Goal: Check status: Check status

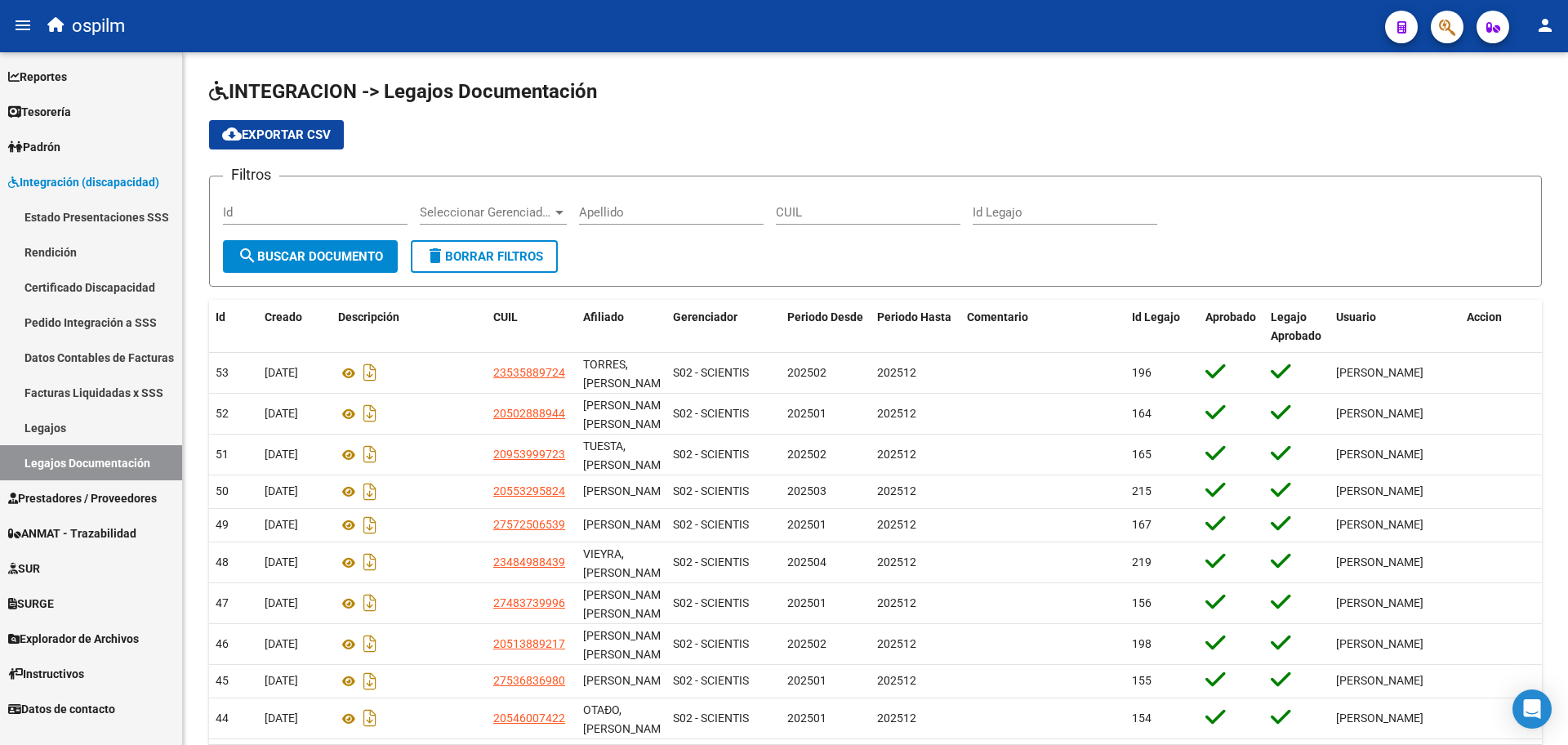
click at [121, 496] on span "Prestadores / Proveedores" at bounding box center [81, 498] width 148 height 18
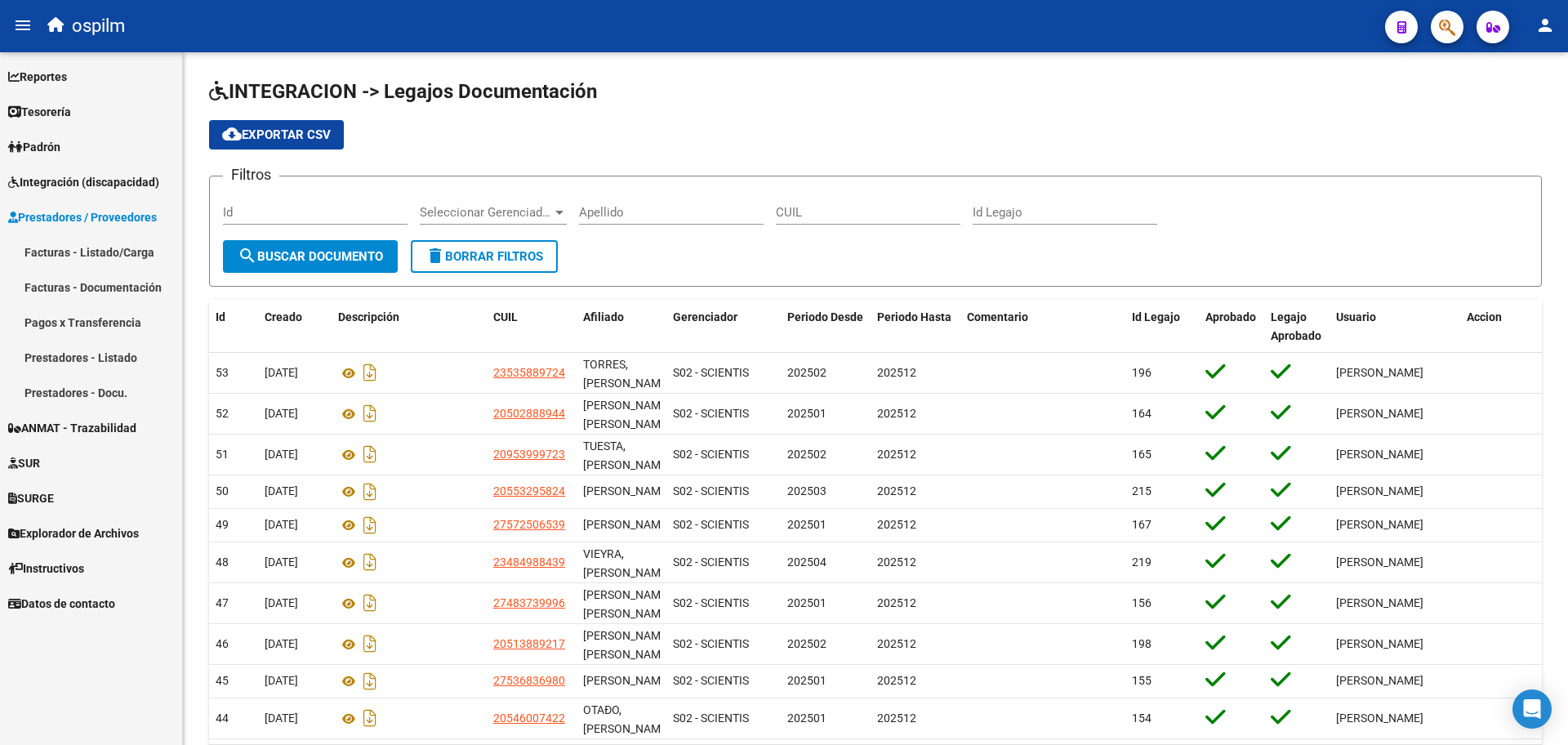
click at [81, 176] on span "Integración (discapacidad)" at bounding box center [83, 182] width 151 height 18
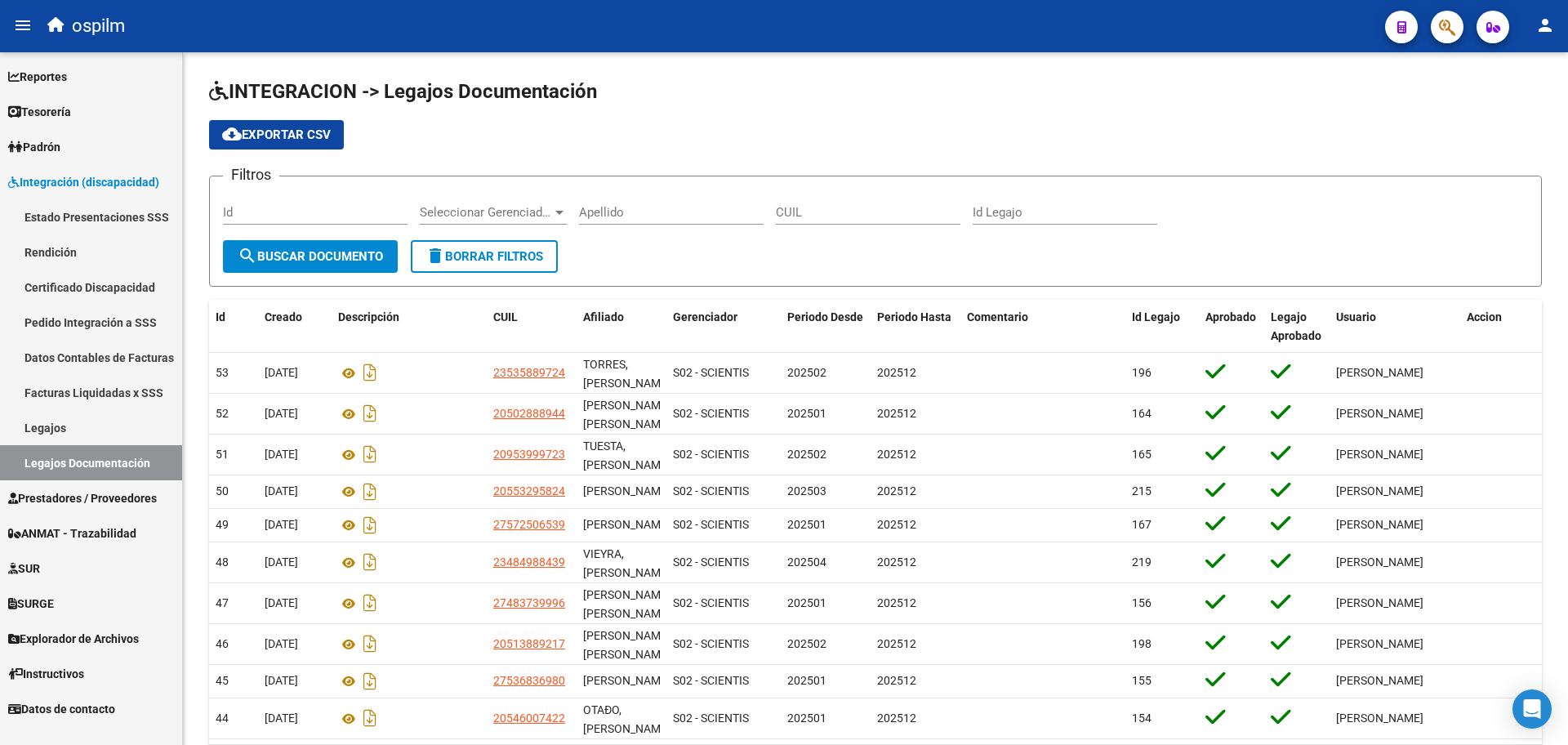
click at [104, 321] on link "Pedido Integración a SSS" at bounding box center [91, 322] width 182 height 36
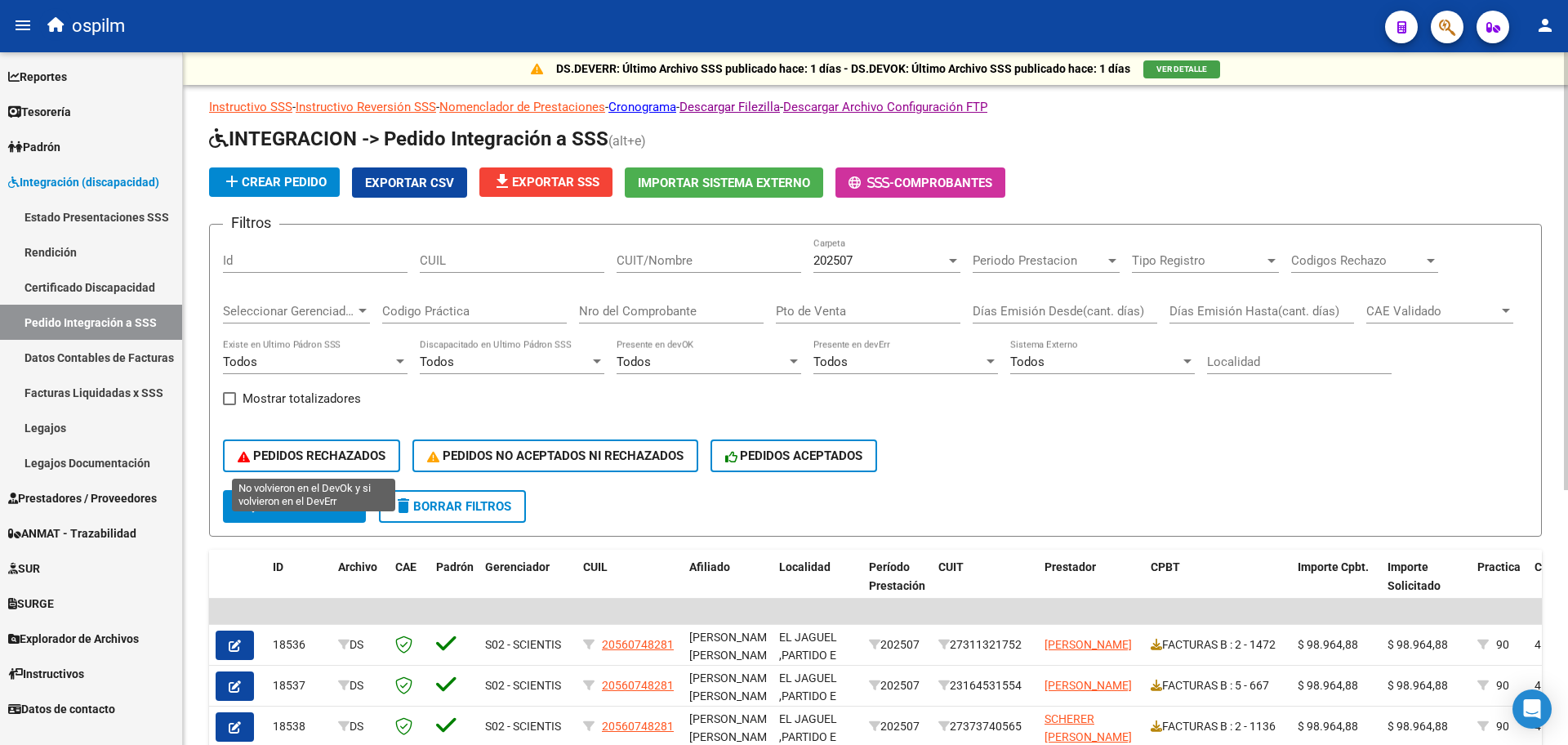
click at [335, 450] on span "PEDIDOS RECHAZADOS" at bounding box center [311, 455] width 148 height 15
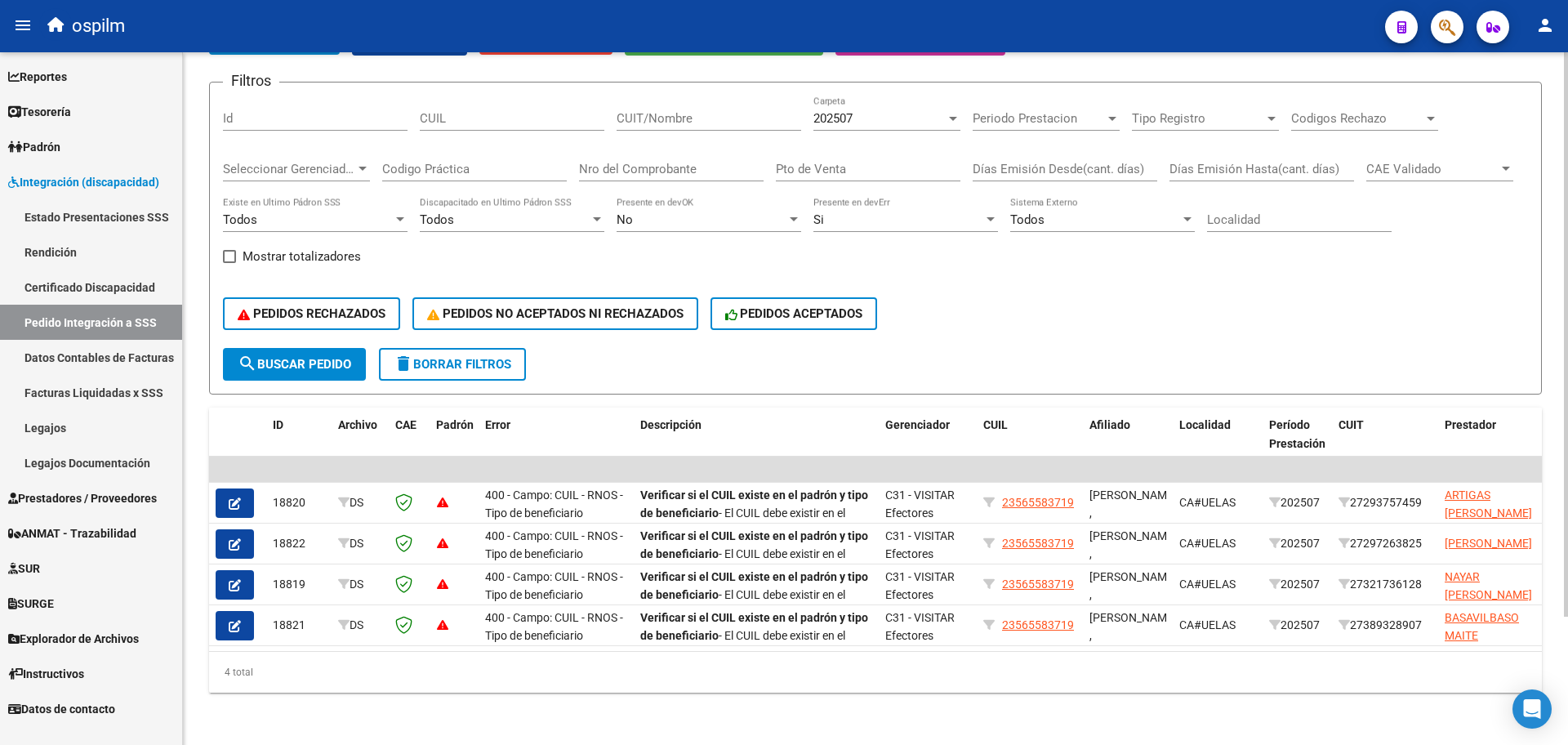
scroll to position [158, 0]
click at [569, 318] on div "PEDIDOS RECHAZADOS PEDIDOS NO ACEPTADOS NI RECHAZADOS PEDIDOS ACEPTADOS" at bounding box center [875, 313] width 1305 height 69
click at [569, 306] on span "PEDIDOS NO ACEPTADOS NI RECHAZADOS" at bounding box center [556, 313] width 257 height 15
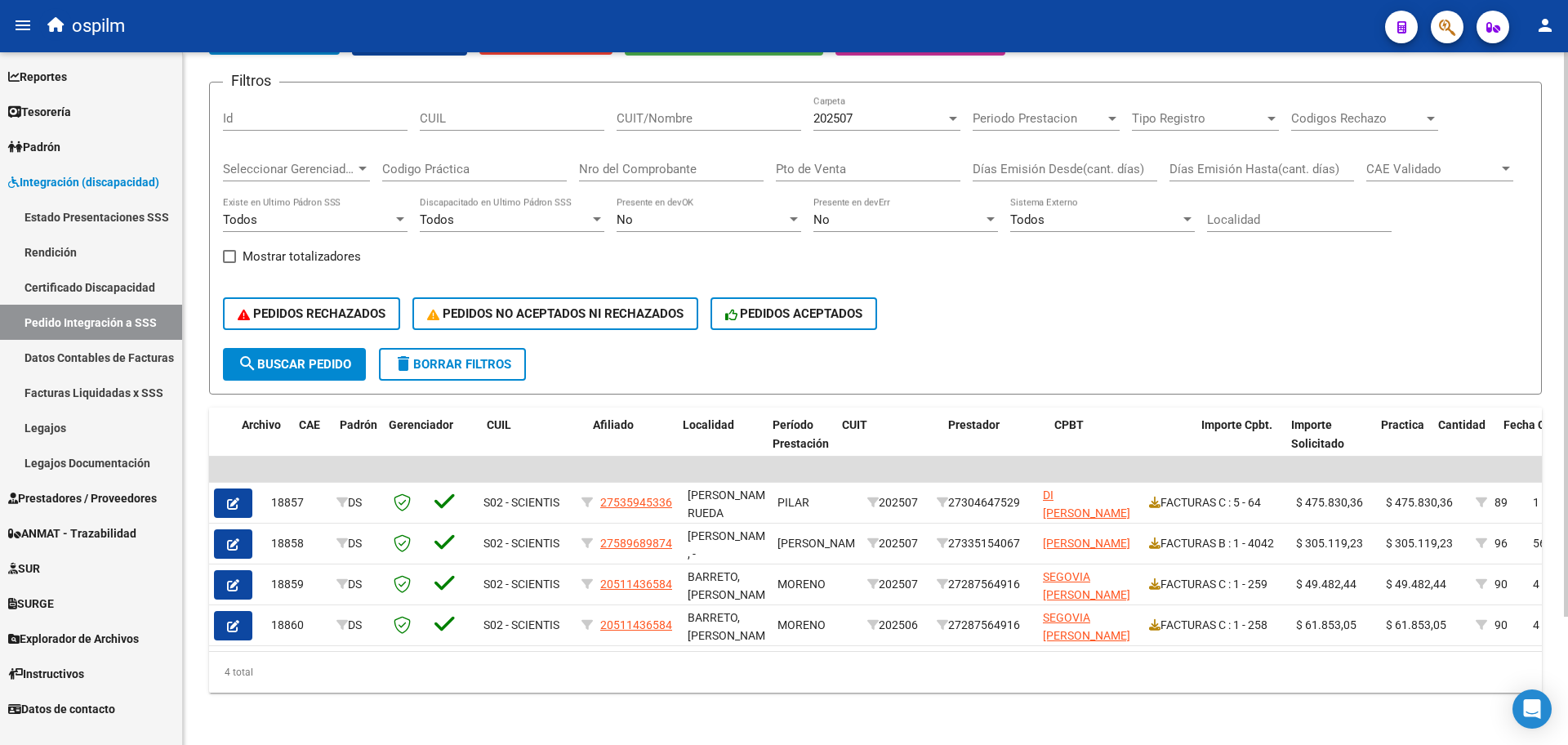
scroll to position [0, 280]
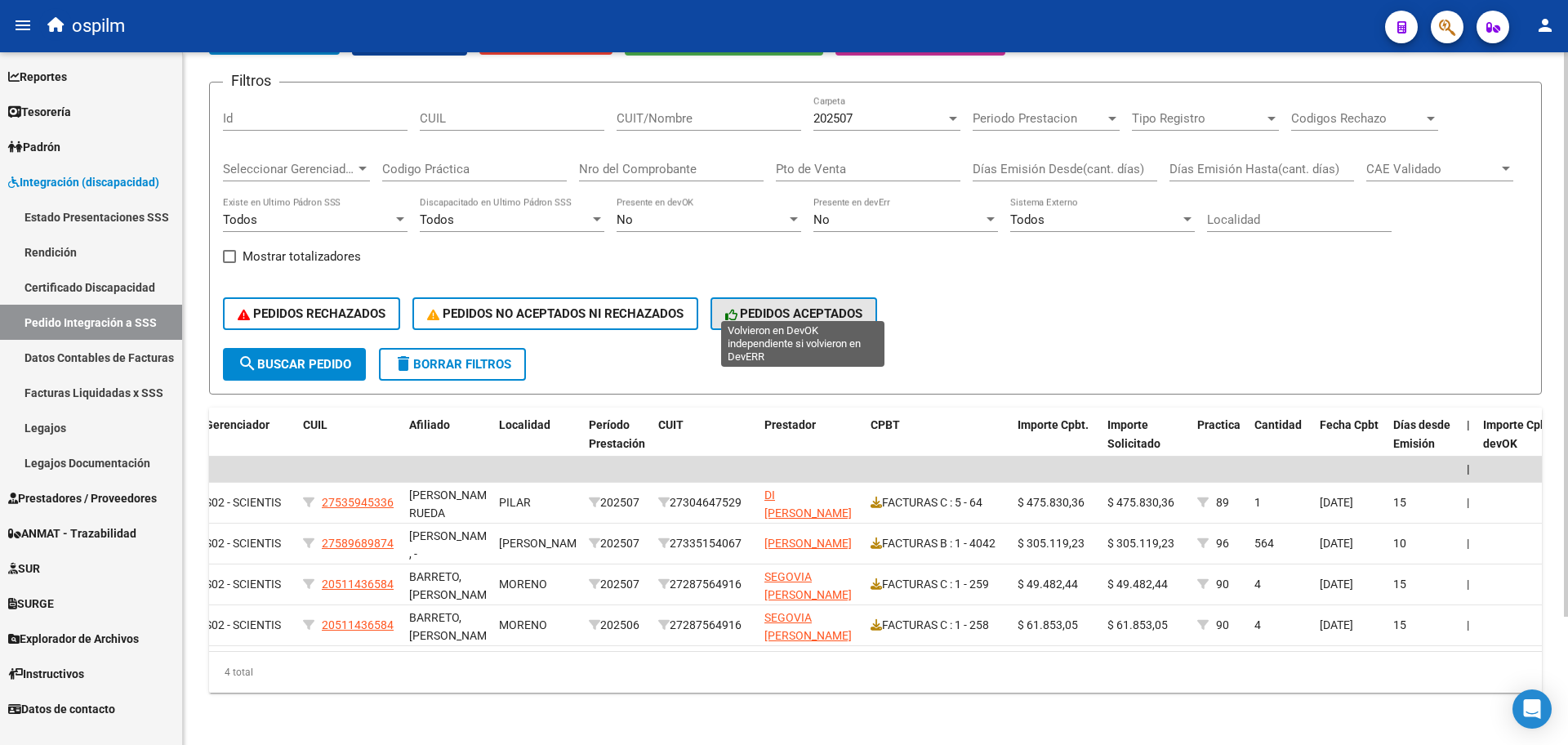
click at [771, 297] on button "PEDIDOS ACEPTADOS" at bounding box center [794, 314] width 167 height 33
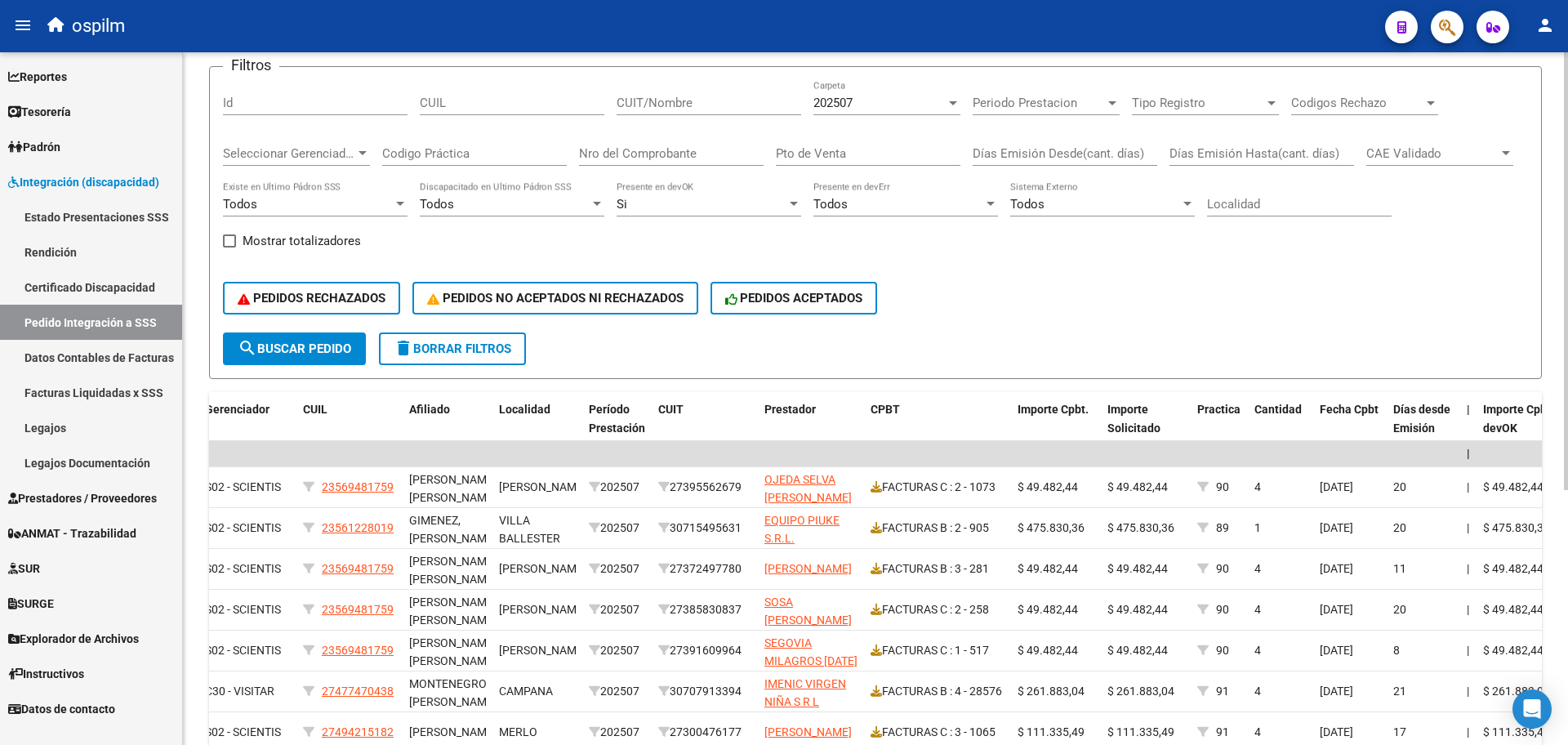
scroll to position [56, 0]
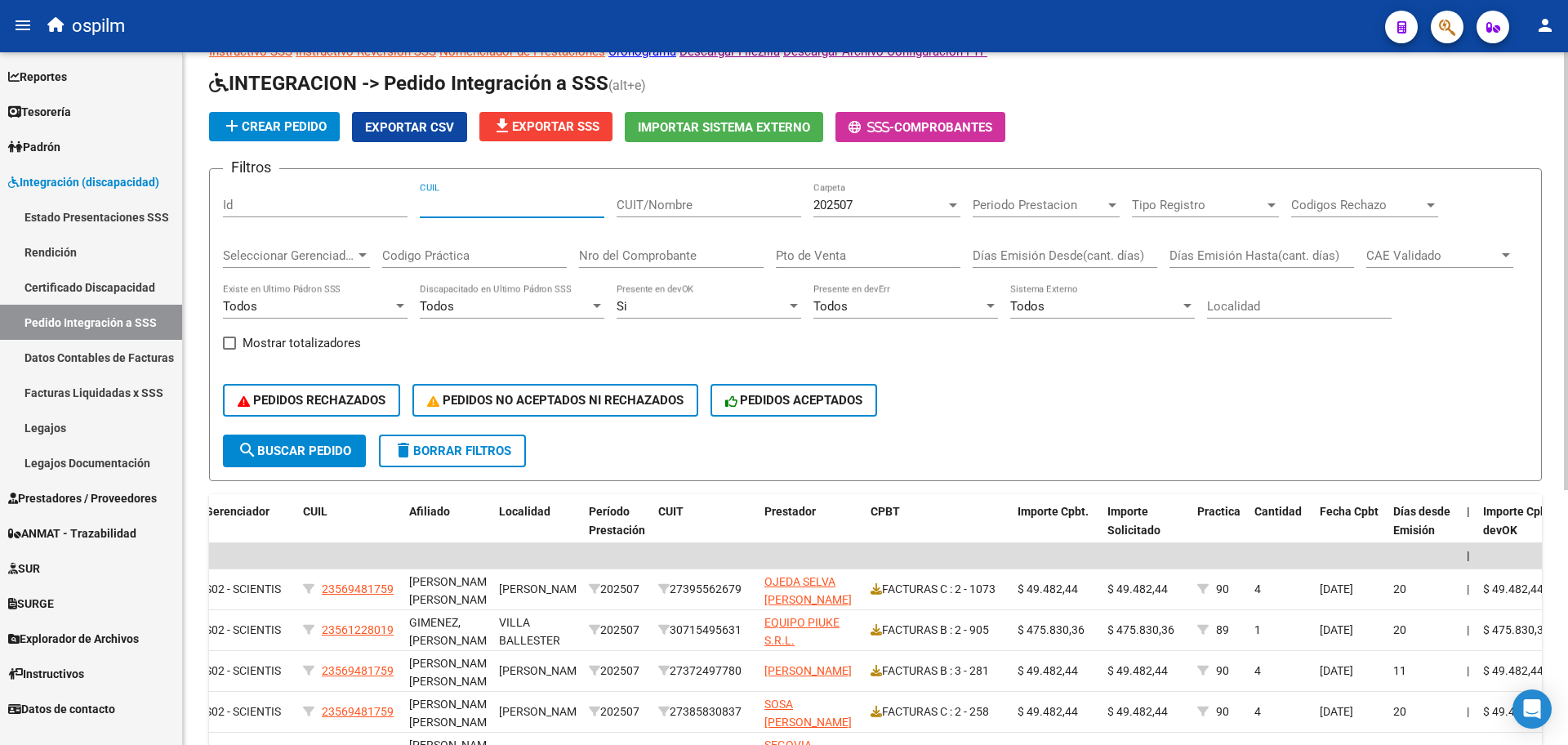
click at [524, 212] on input "CUIL" at bounding box center [511, 205] width 185 height 15
paste input "27583546060"
type input "27583546060"
click at [349, 451] on span "search Buscar Pedido" at bounding box center [294, 451] width 114 height 15
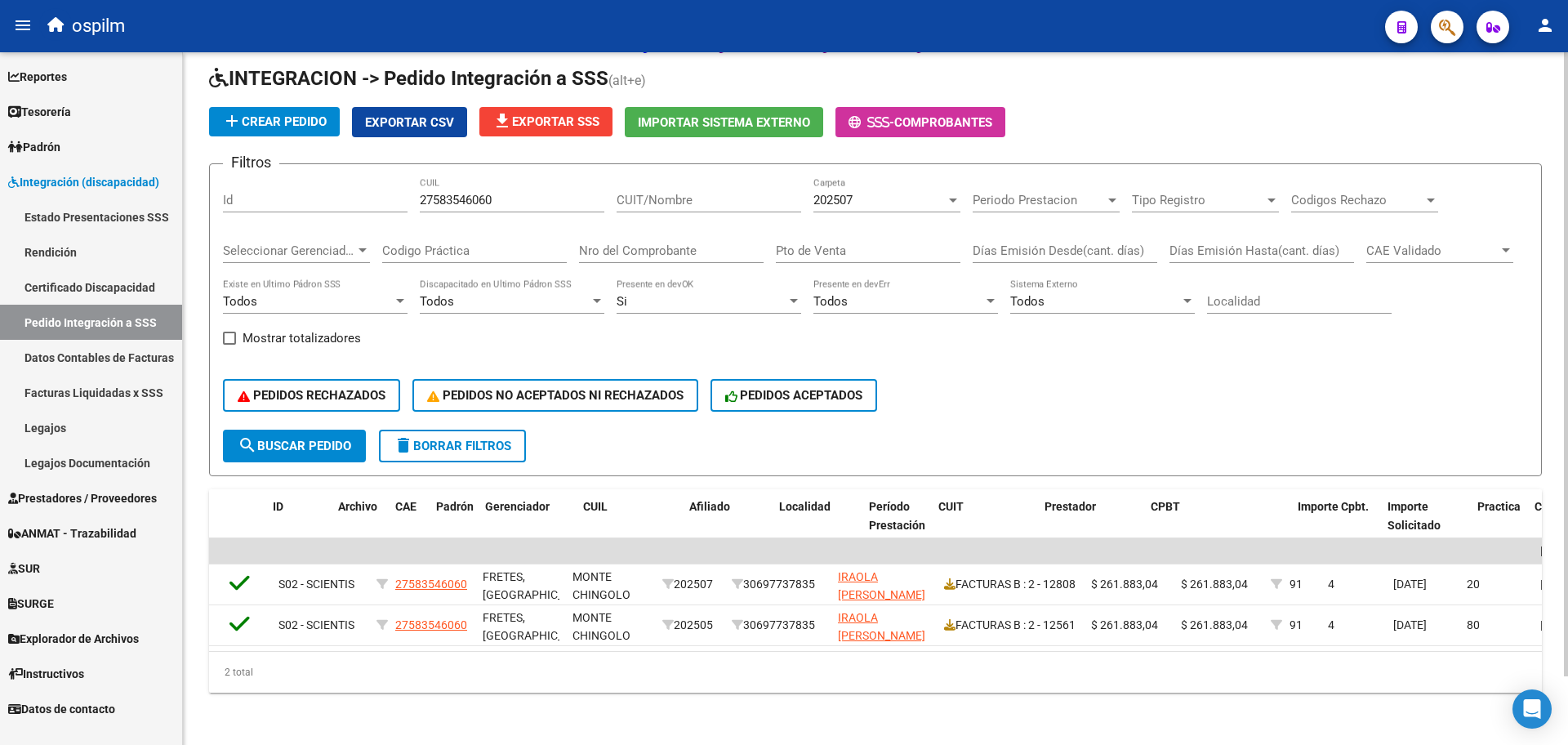
scroll to position [0, 0]
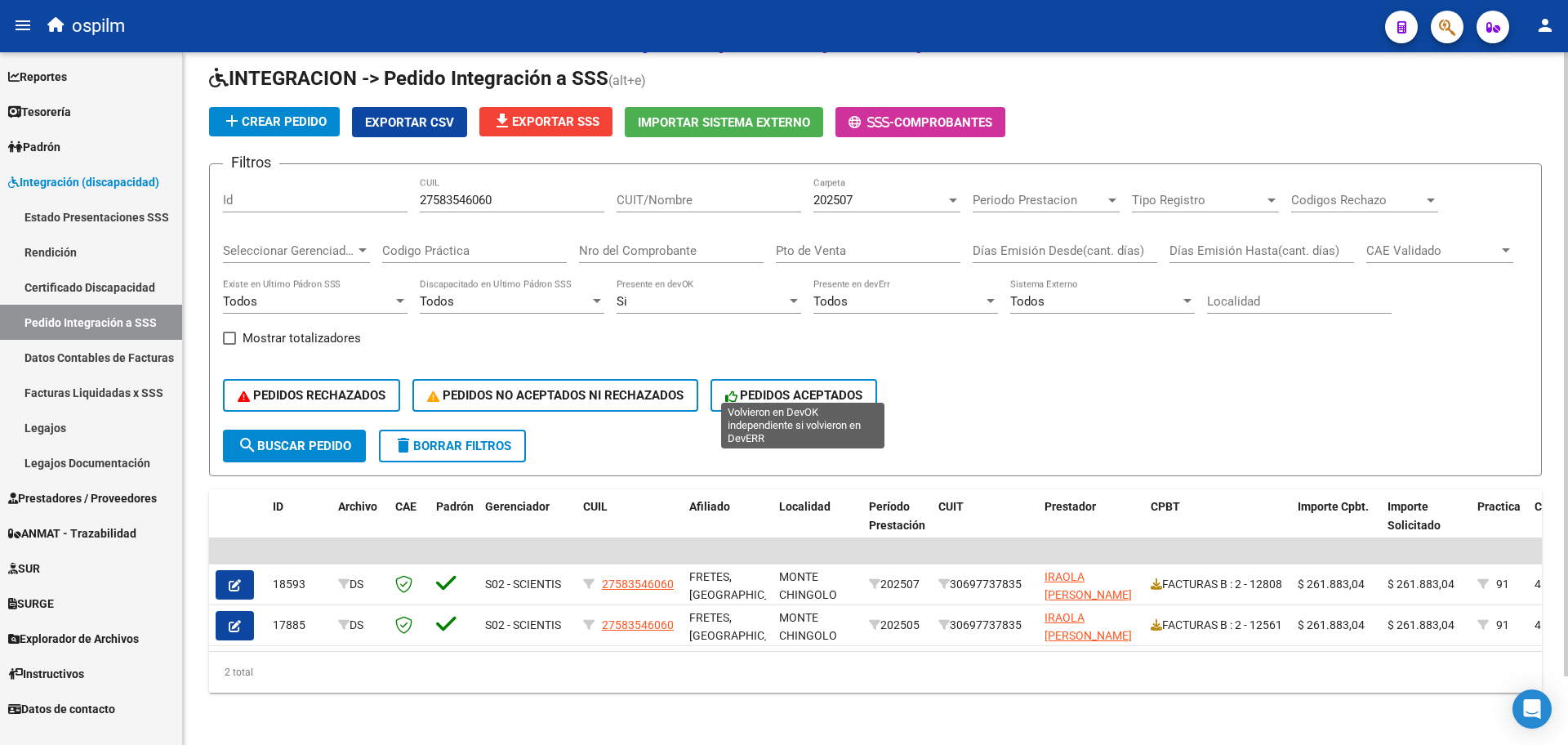
click at [791, 389] on span "PEDIDOS ACEPTADOS" at bounding box center [794, 395] width 138 height 15
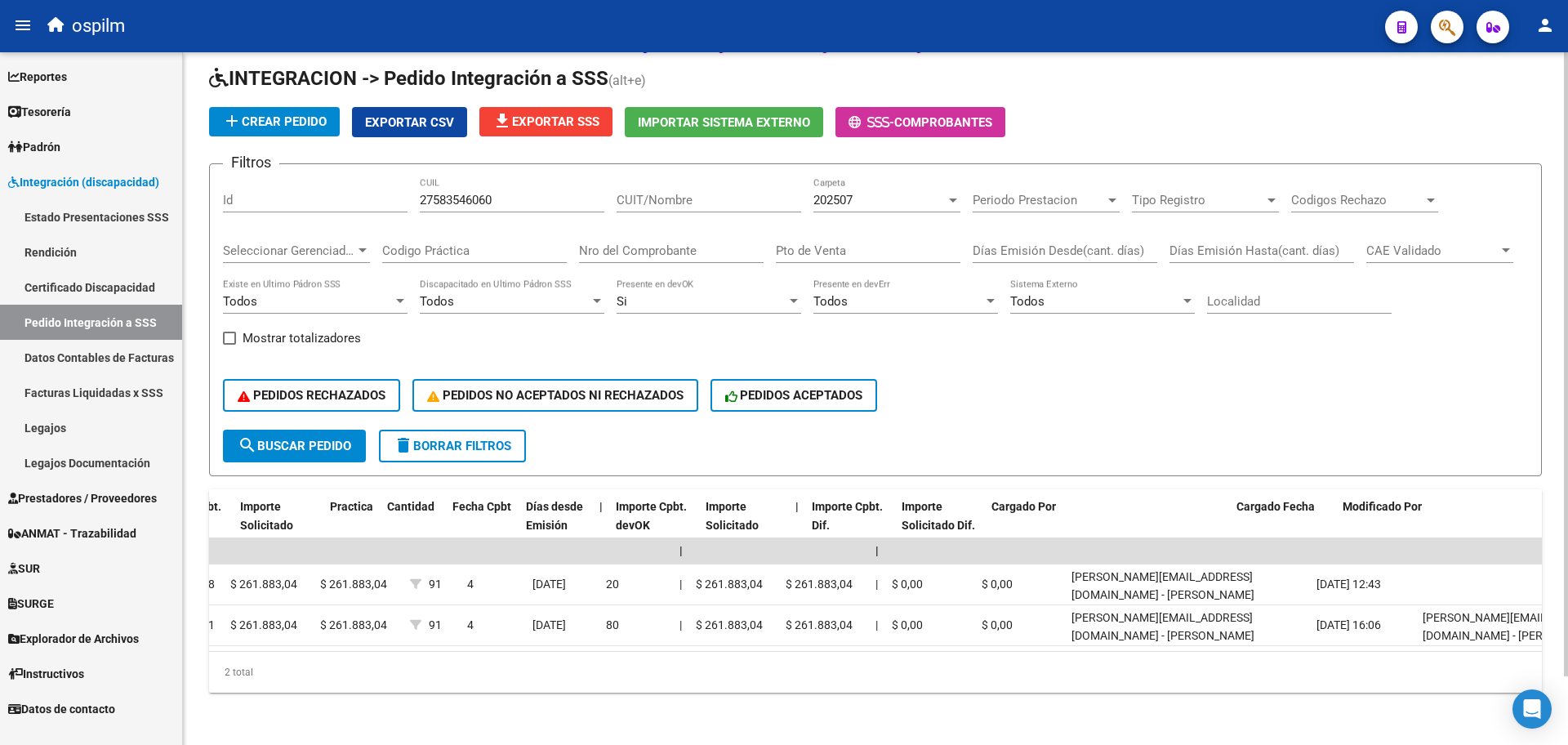
scroll to position [0, 1148]
